Goal: Task Accomplishment & Management: Manage account settings

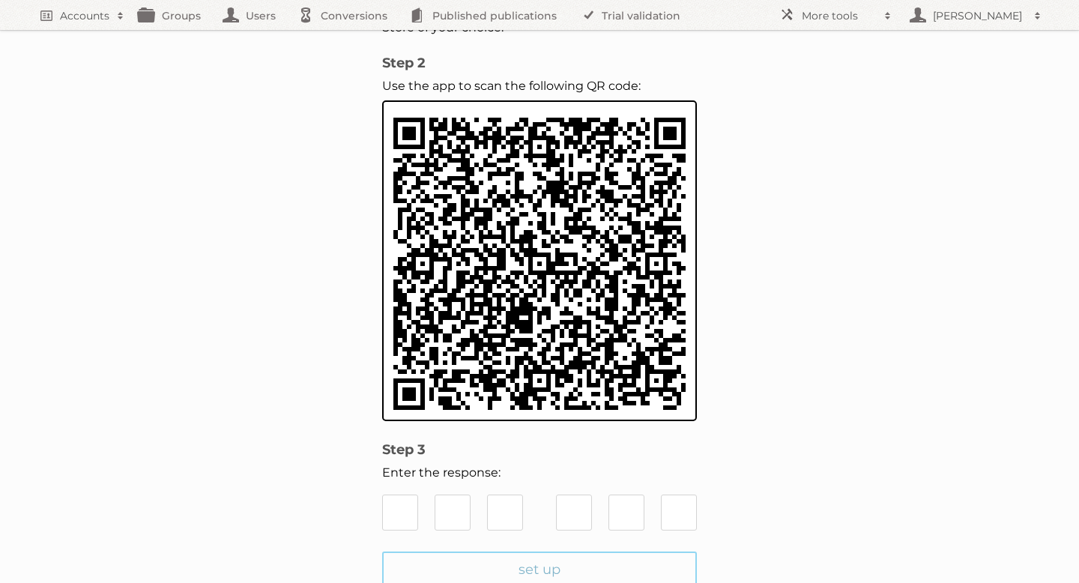
scroll to position [188, 0]
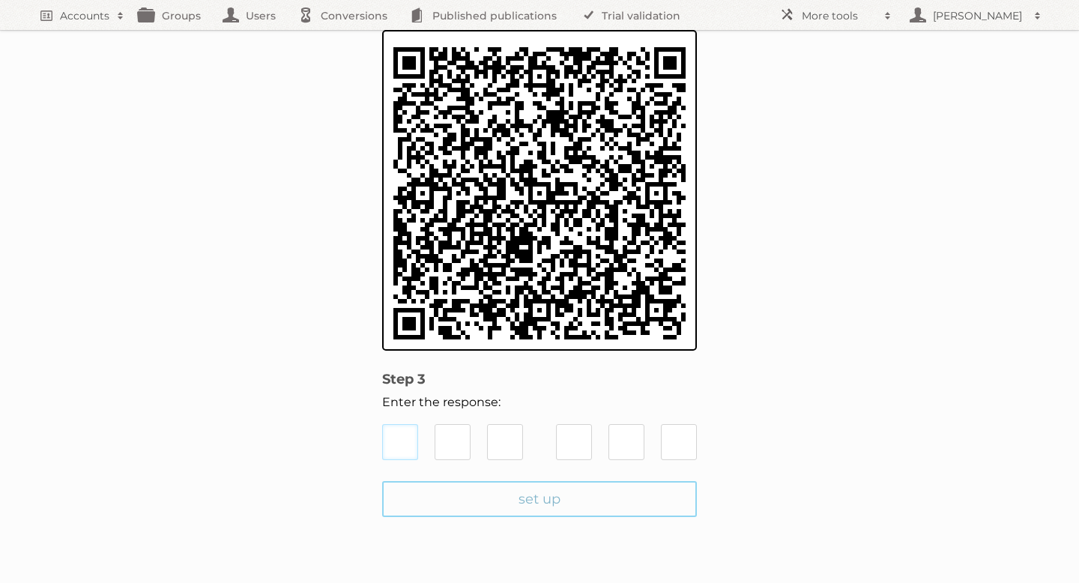
click at [392, 435] on input "text" at bounding box center [400, 442] width 36 height 36
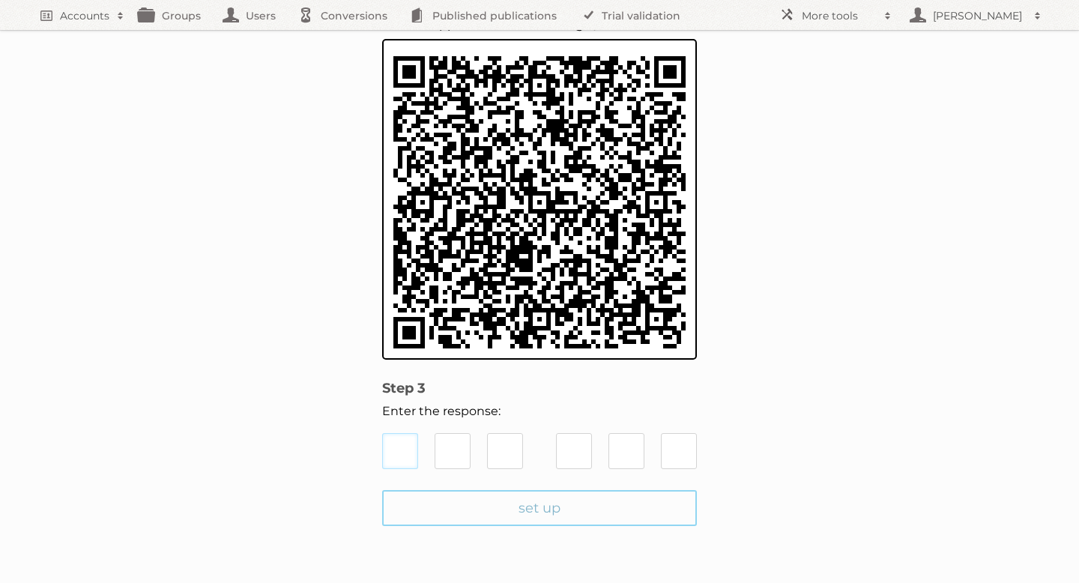
scroll to position [173, 0]
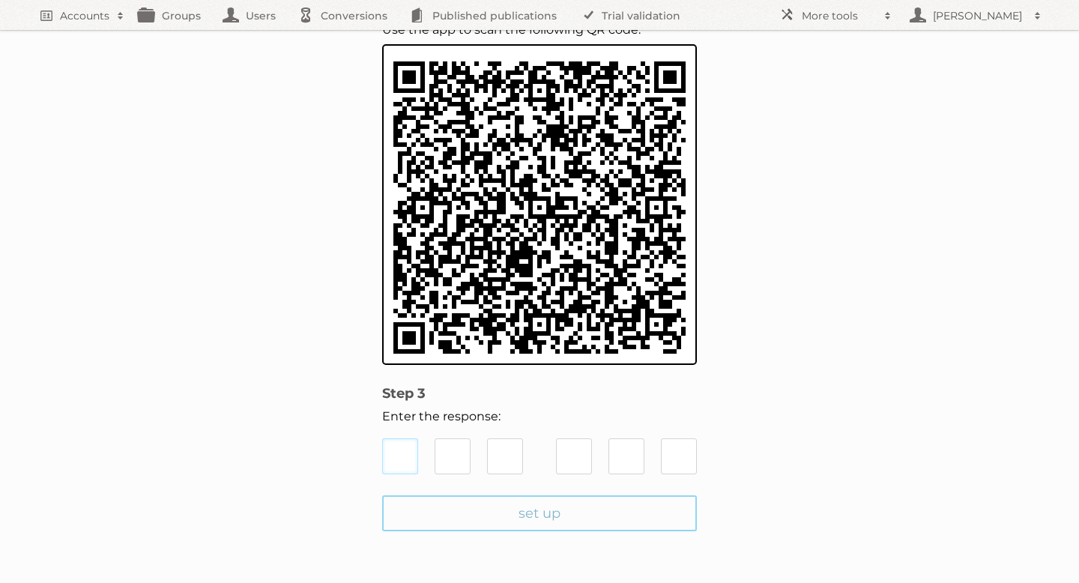
type input "5"
type input "4"
type input "6"
type input "5"
type input "8"
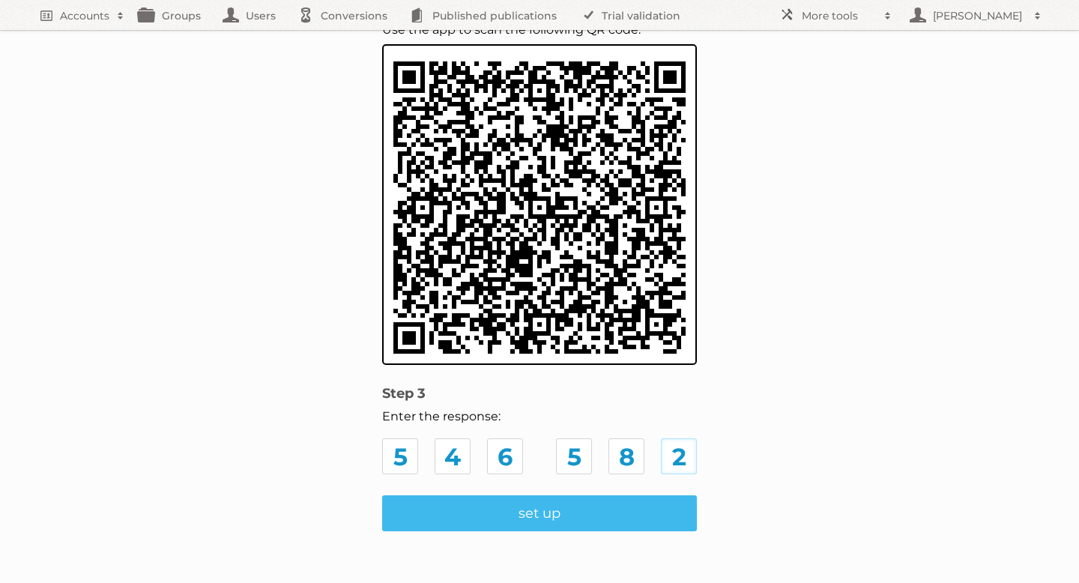
type input "2"
click at [459, 519] on input "set up" at bounding box center [539, 513] width 315 height 36
type input "Update Employee"
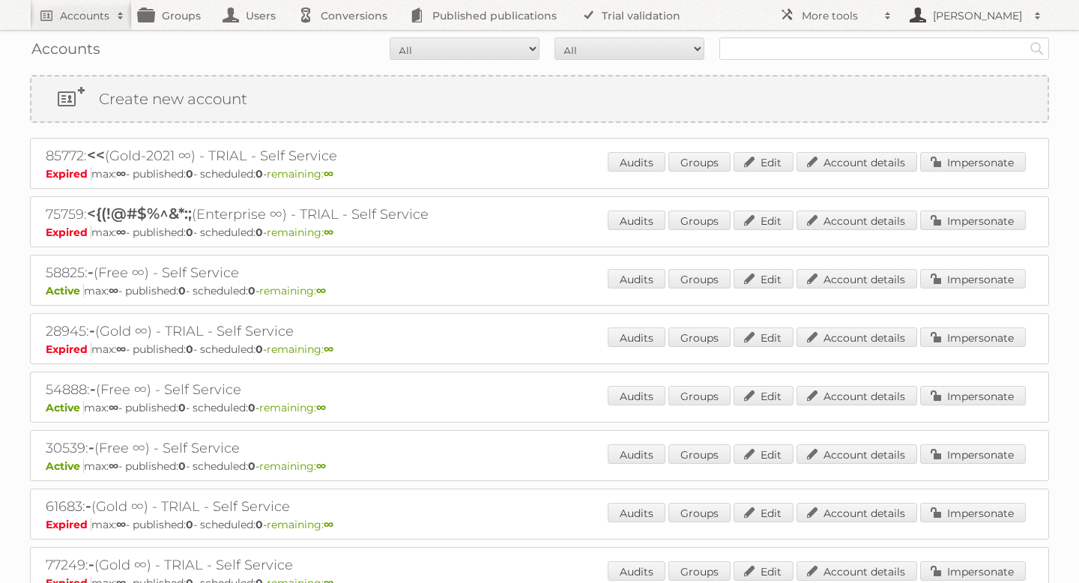
click at [995, 16] on h2 "[PERSON_NAME]" at bounding box center [977, 15] width 97 height 15
click at [118, 15] on span at bounding box center [120, 15] width 22 height 15
click at [1036, 13] on span at bounding box center [1037, 15] width 22 height 15
click at [828, 49] on input "text" at bounding box center [884, 48] width 330 height 22
